Goal: Transaction & Acquisition: Obtain resource

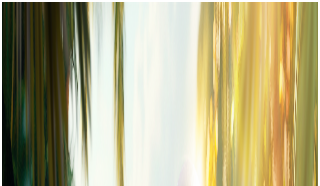
click at [29, 22] on button "Kirjaudu" at bounding box center [38, 20] width 18 height 6
click at [36, 22] on span "Kirjaudu" at bounding box center [37, 20] width 13 height 4
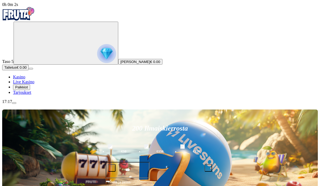
click at [28, 89] on span "Palkkiot" at bounding box center [21, 87] width 13 height 4
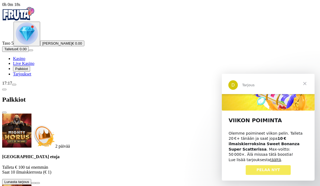
scroll to position [12, 0]
click at [274, 159] on link "täältä" at bounding box center [275, 160] width 11 height 4
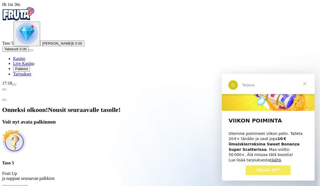
click at [26, 186] on span "Avaa palkinto" at bounding box center [15, 188] width 22 height 4
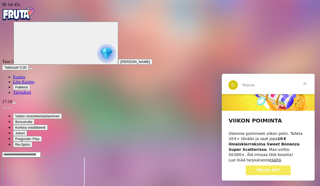
click at [305, 79] on span "Sulje" at bounding box center [304, 83] width 19 height 19
